Goal: Task Accomplishment & Management: Complete application form

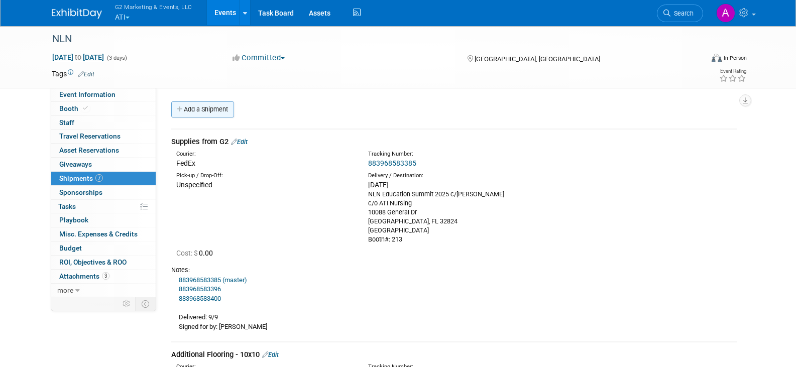
click at [207, 105] on link "Add a Shipment" at bounding box center [202, 109] width 63 height 16
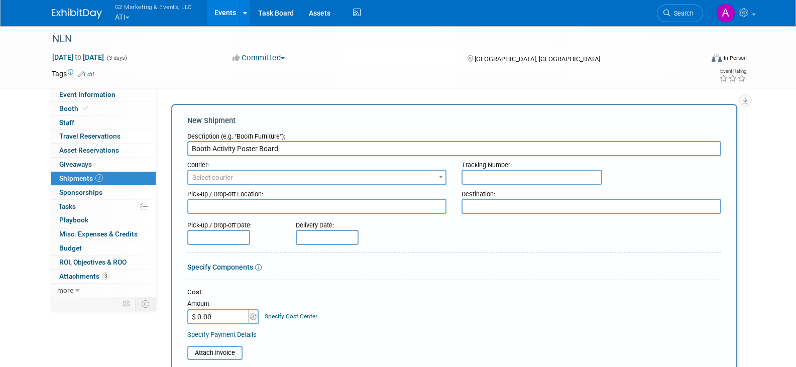
type input "Booth Activity Poster Board"
click at [221, 175] on span "Select courier" at bounding box center [212, 178] width 41 height 8
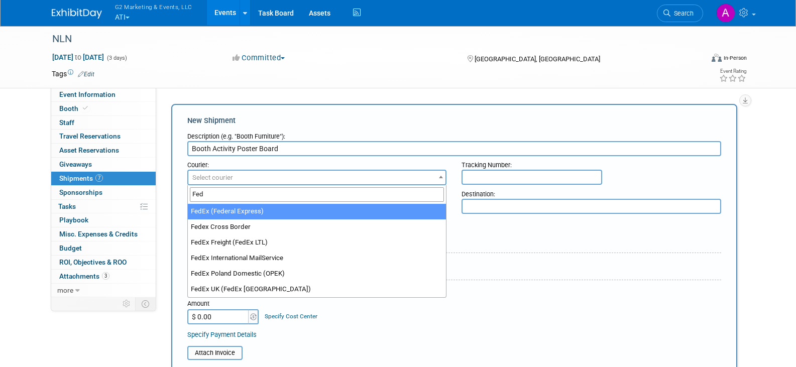
type input "Fed"
select select "206"
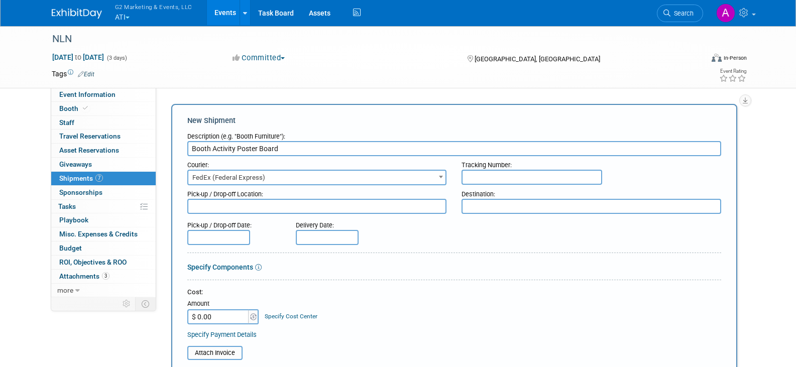
click at [486, 174] on input "text" at bounding box center [531, 177] width 141 height 15
paste input "476218828306"
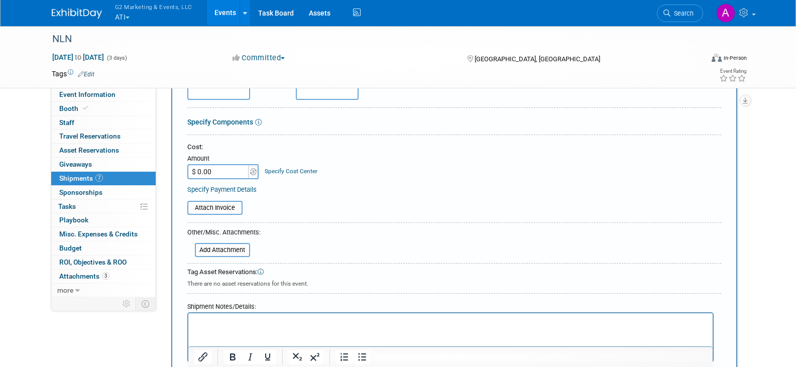
scroll to position [201, 0]
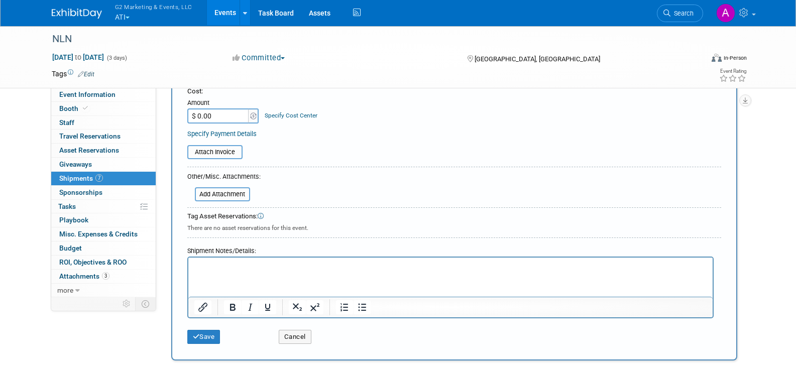
type input "476218828306"
click at [259, 270] on p "Rich Text Area. Press ALT-0 for help." at bounding box center [450, 266] width 512 height 10
click at [240, 263] on p "Signed for by: [PERSON_NAME]Samiral" at bounding box center [450, 266] width 512 height 10
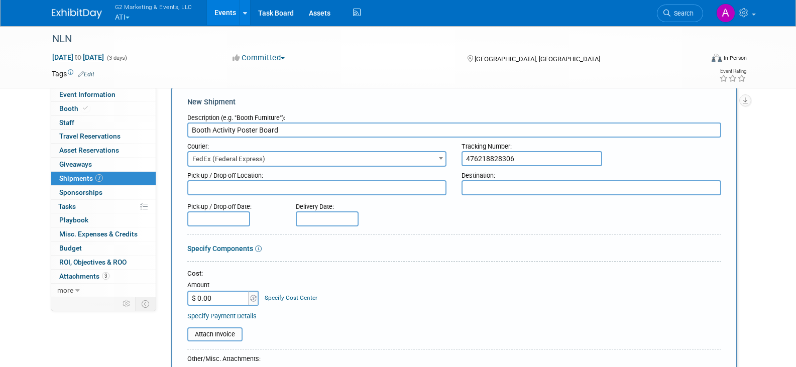
scroll to position [0, 0]
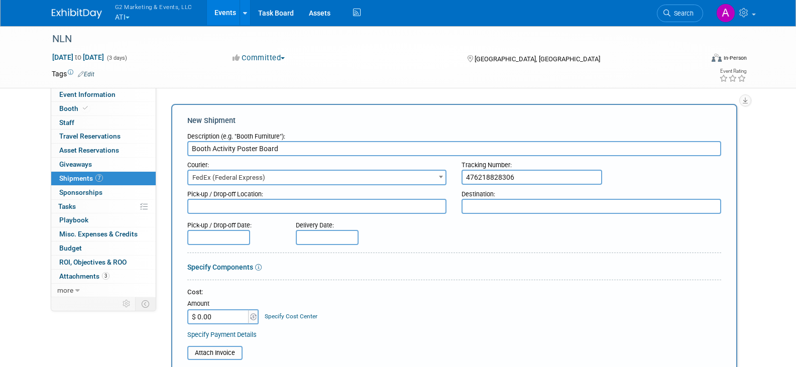
click at [478, 204] on textarea at bounding box center [590, 206] width 259 height 15
type textarea "[PERSON_NAME]'s hotel"
click at [338, 236] on input "text" at bounding box center [327, 237] width 63 height 15
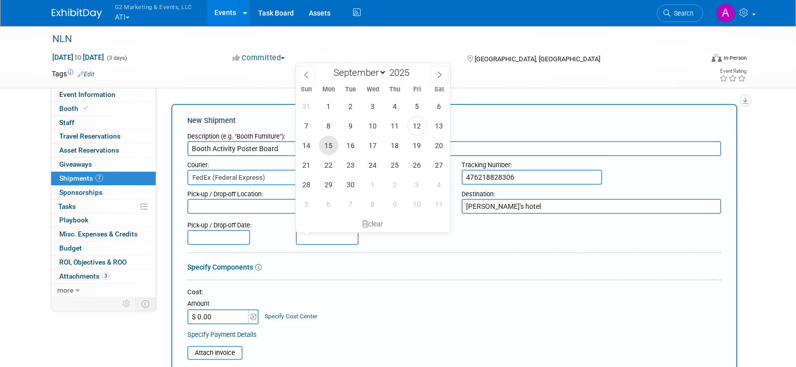
click at [331, 147] on span "15" at bounding box center [329, 146] width 20 height 20
type input "[DATE]"
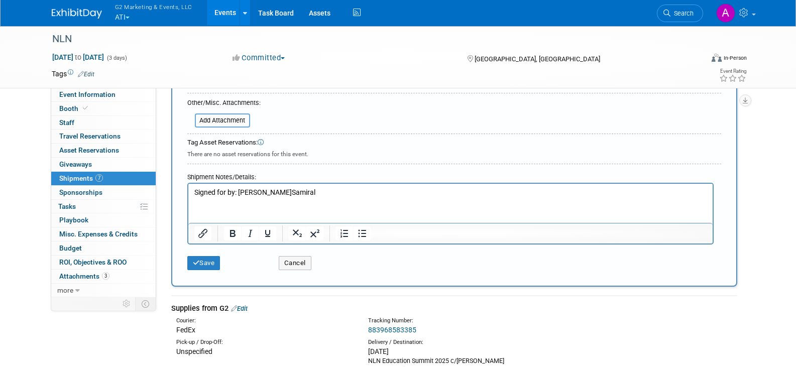
scroll to position [301, 0]
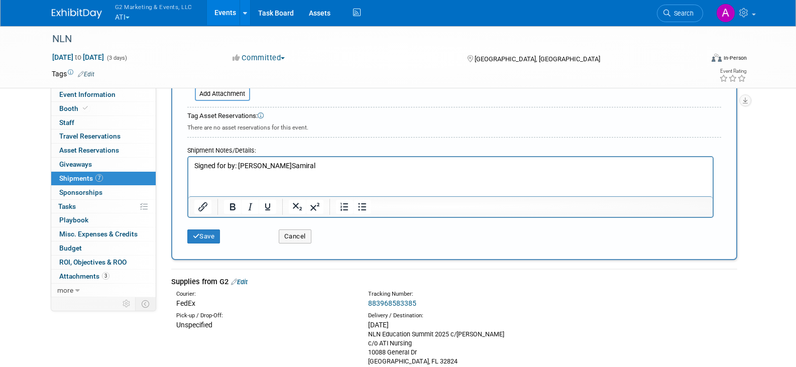
click at [286, 169] on p "Signed for by: [PERSON_NAME]Samiral" at bounding box center [450, 166] width 512 height 10
click at [211, 236] on button "Save" at bounding box center [203, 236] width 33 height 14
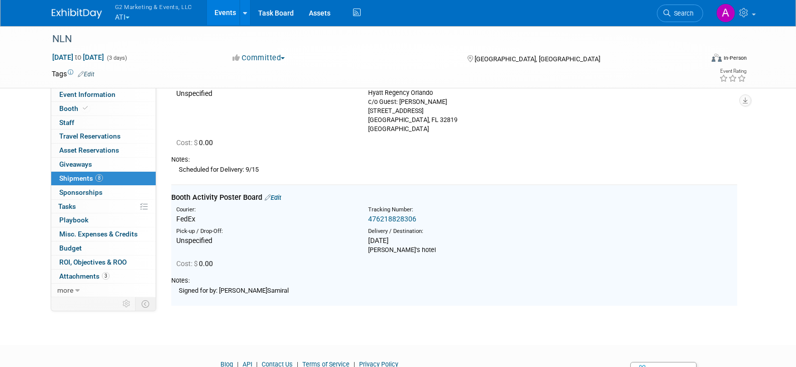
scroll to position [1232, 0]
